Goal: Information Seeking & Learning: Understand process/instructions

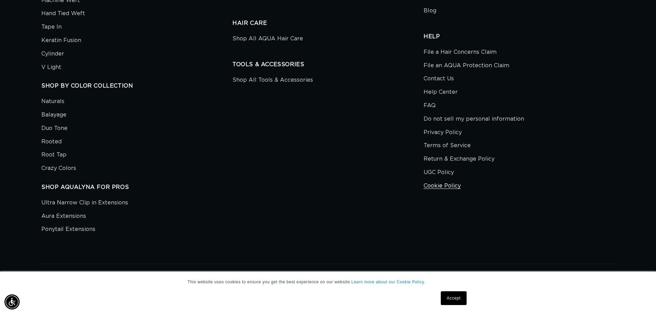
scroll to position [0, 607]
click at [471, 166] on link "Return & Exchange Policy" at bounding box center [458, 158] width 71 height 13
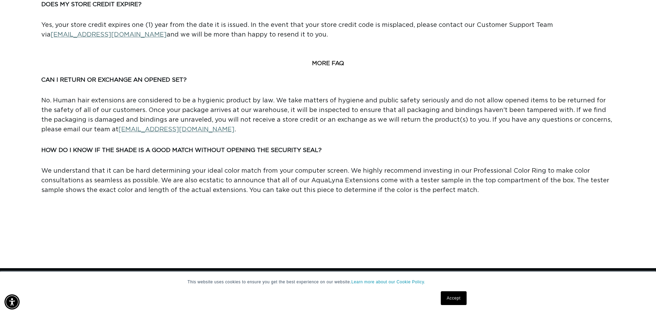
scroll to position [0, 607]
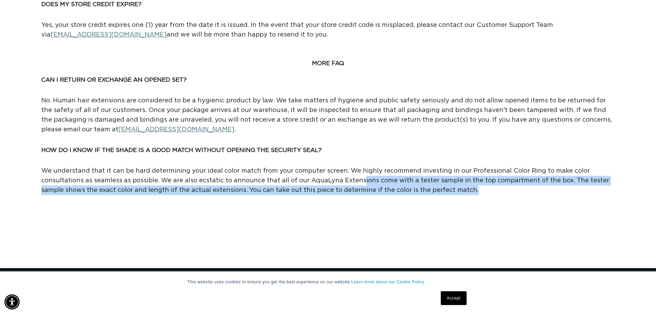
drag, startPoint x: 475, startPoint y: 189, endPoint x: 223, endPoint y: 151, distance: 254.8
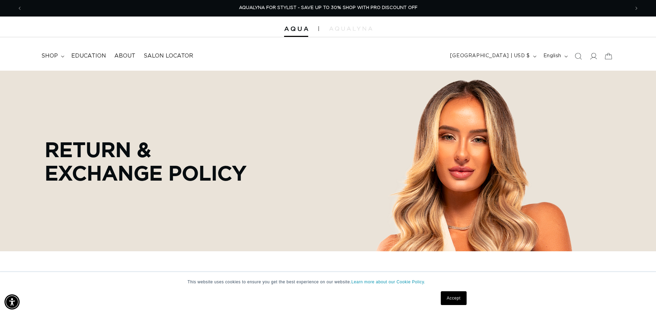
scroll to position [103, 0]
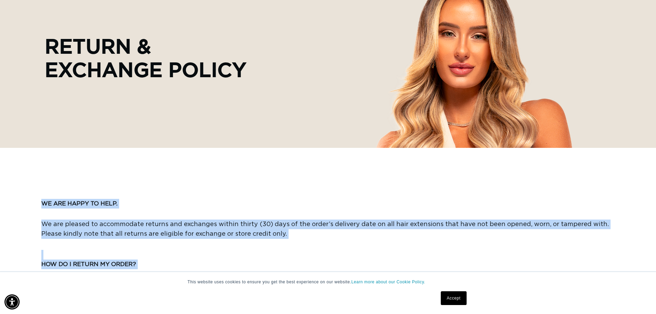
click at [43, 205] on b "WE ARE HAPPY TO HELP." at bounding box center [79, 203] width 76 height 6
copy div "WE ARE HAPPY TO HELP. We are pleased to accommodate returns and exchanges withi…"
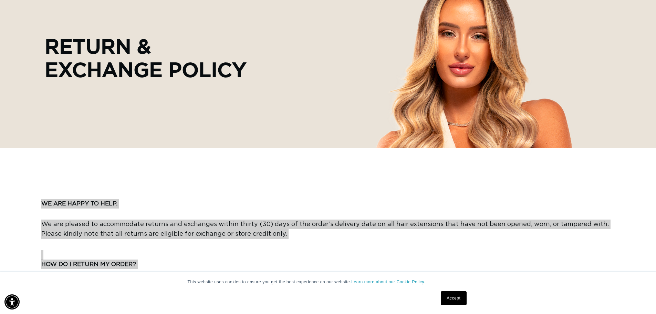
scroll to position [0, 607]
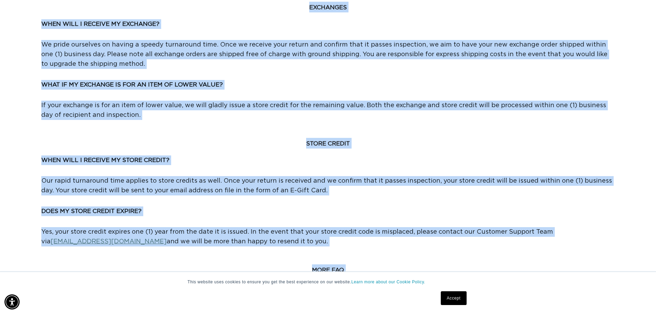
click at [232, 233] on span "Yes, your store credit expires one (1) year from the date it is issued. In the …" at bounding box center [296, 237] width 511 height 16
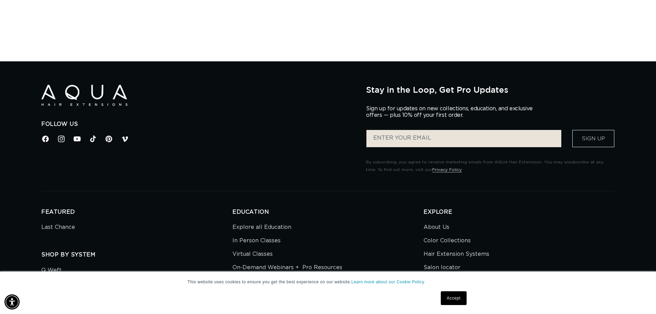
scroll to position [0, 1214]
